Goal: Navigation & Orientation: Find specific page/section

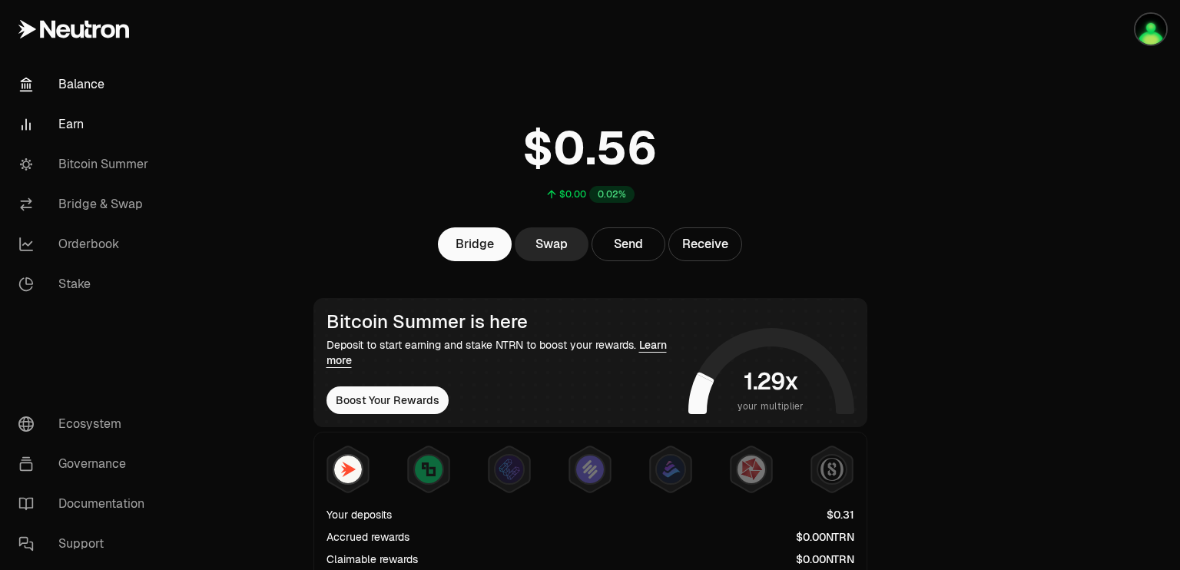
click at [83, 136] on link "Earn" at bounding box center [86, 124] width 160 height 40
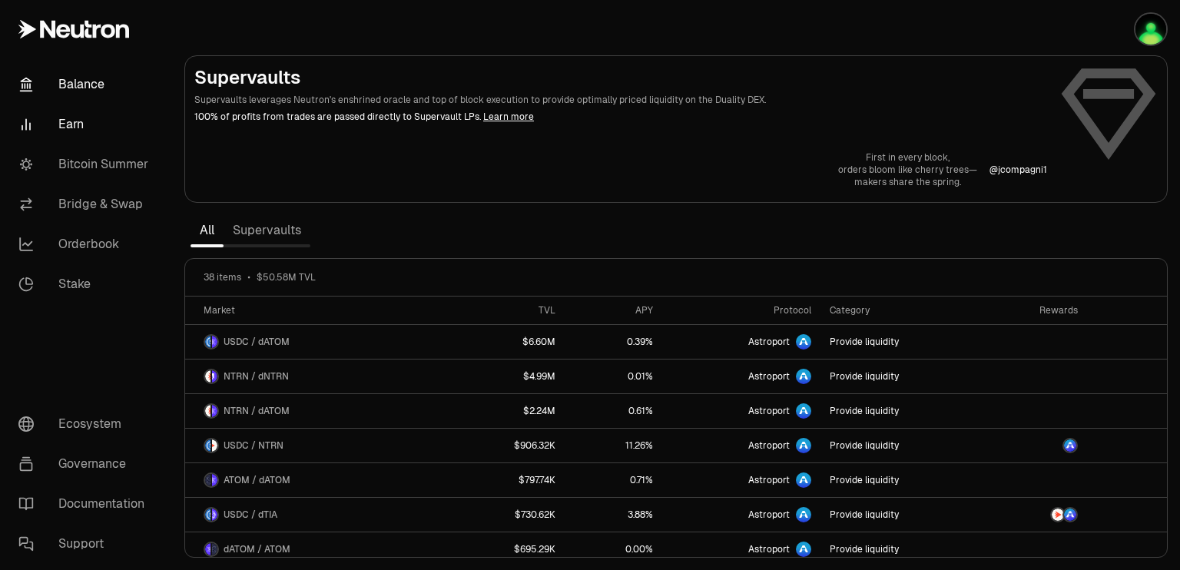
click at [81, 68] on link "Balance" at bounding box center [86, 85] width 160 height 40
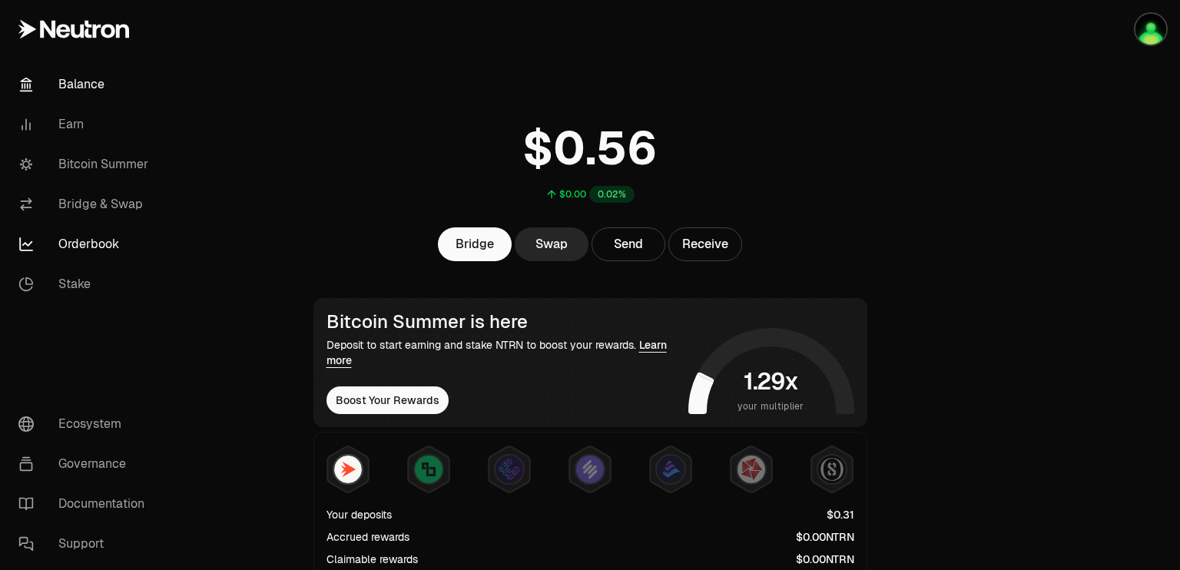
click at [66, 247] on link "Orderbook" at bounding box center [86, 244] width 160 height 40
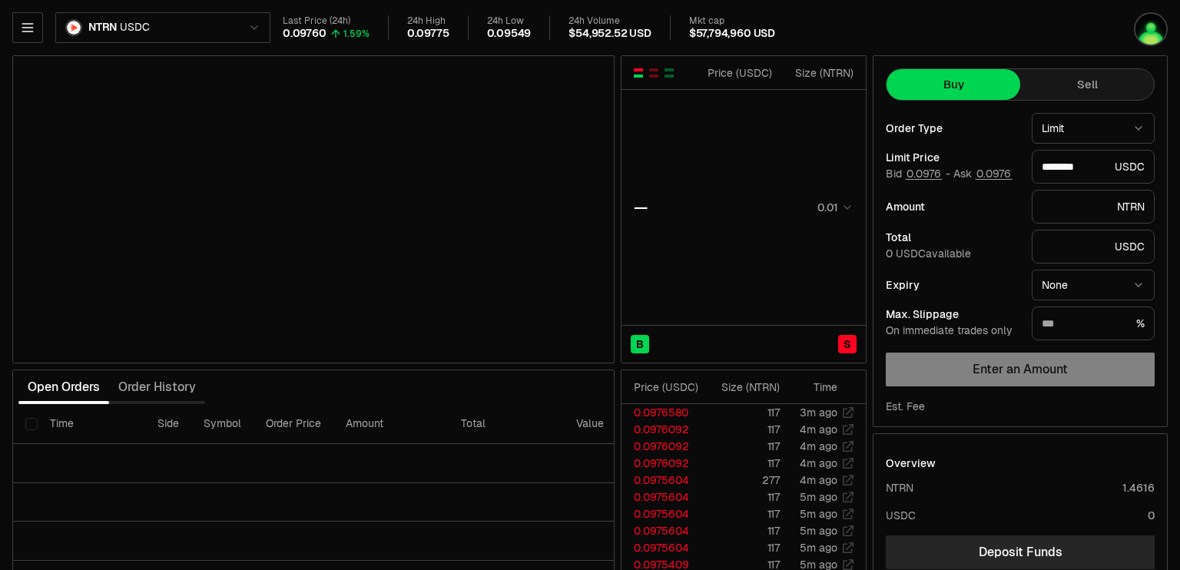
scroll to position [2, 0]
type input "********"
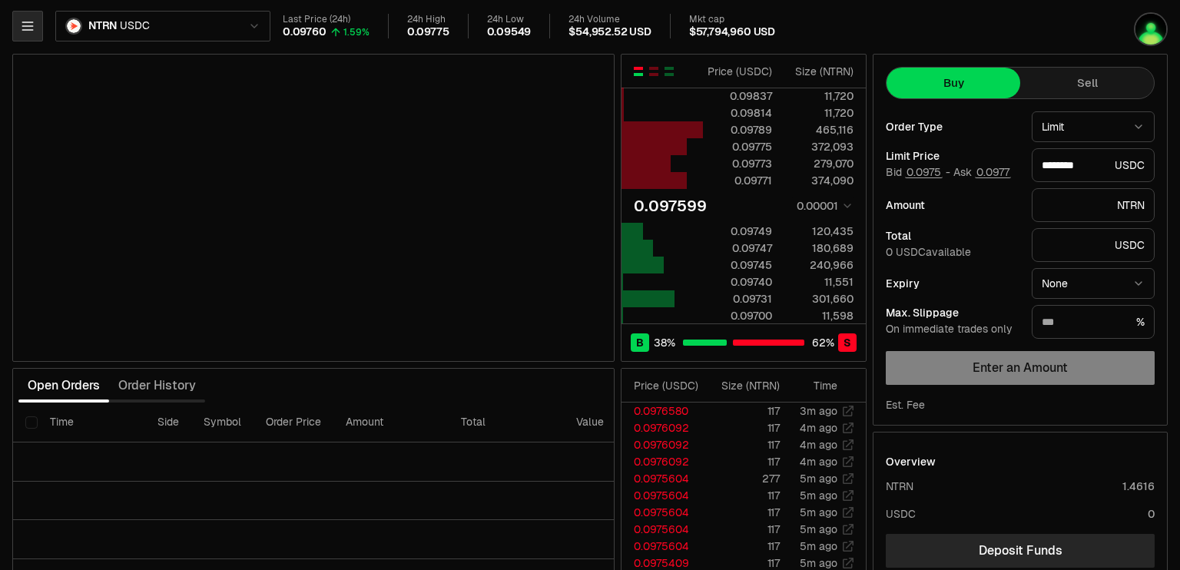
click at [37, 33] on button "button" at bounding box center [27, 26] width 31 height 31
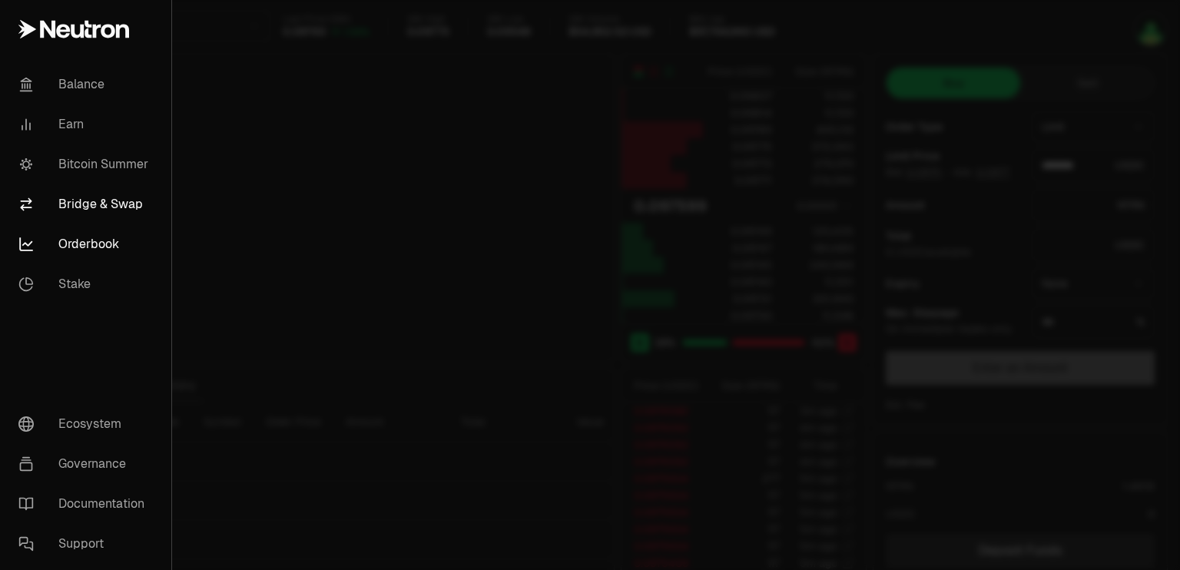
click at [75, 211] on link "Bridge & Swap" at bounding box center [85, 204] width 159 height 40
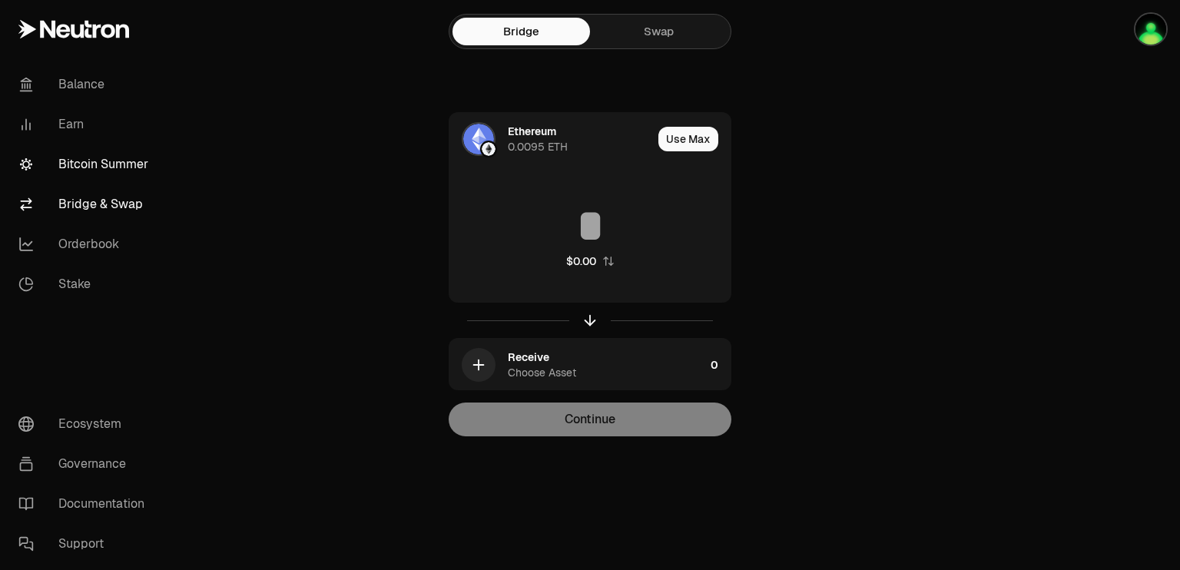
click at [80, 174] on link "Bitcoin Summer" at bounding box center [86, 164] width 160 height 40
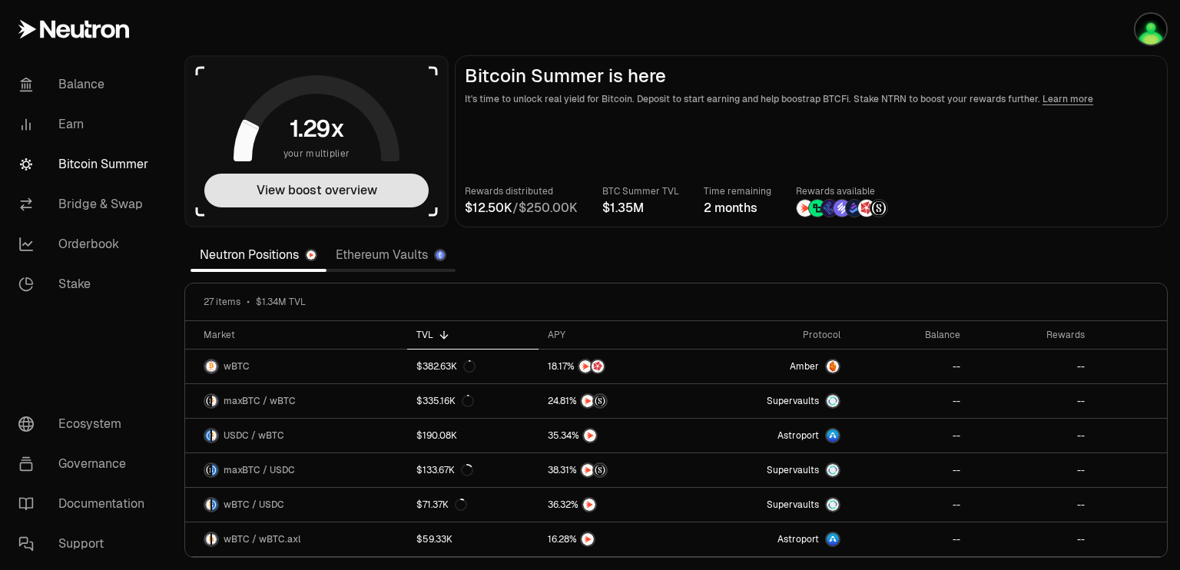
click at [302, 187] on button "View boost overview" at bounding box center [316, 191] width 224 height 34
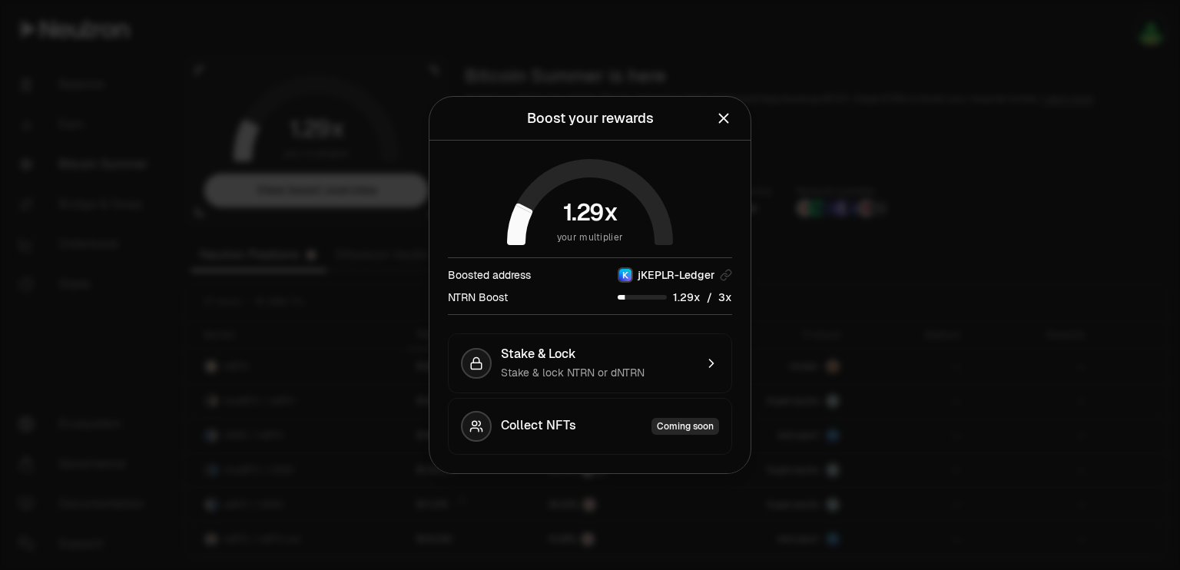
click at [725, 113] on icon "Close" at bounding box center [723, 118] width 17 height 17
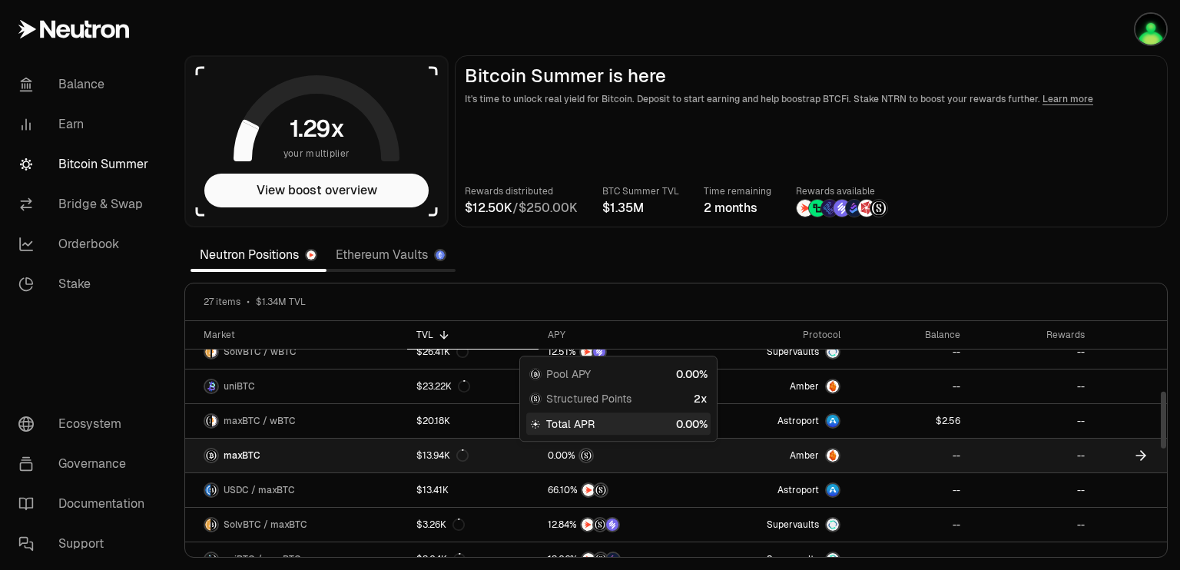
scroll to position [292, 0]
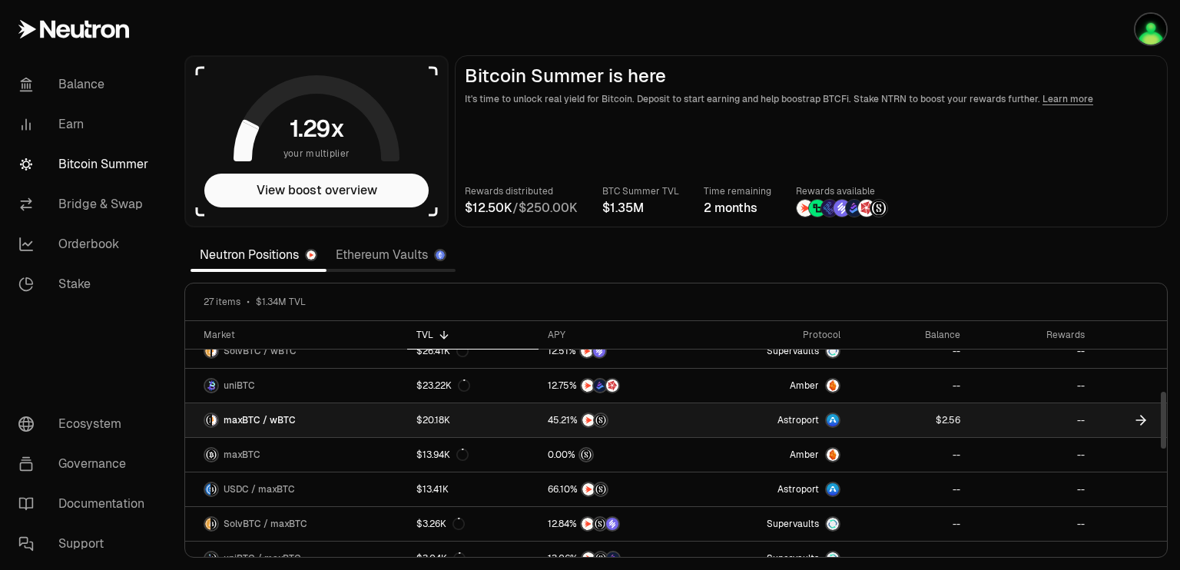
click at [293, 422] on link "maxBTC / wBTC" at bounding box center [296, 420] width 222 height 34
